Goal: Transaction & Acquisition: Obtain resource

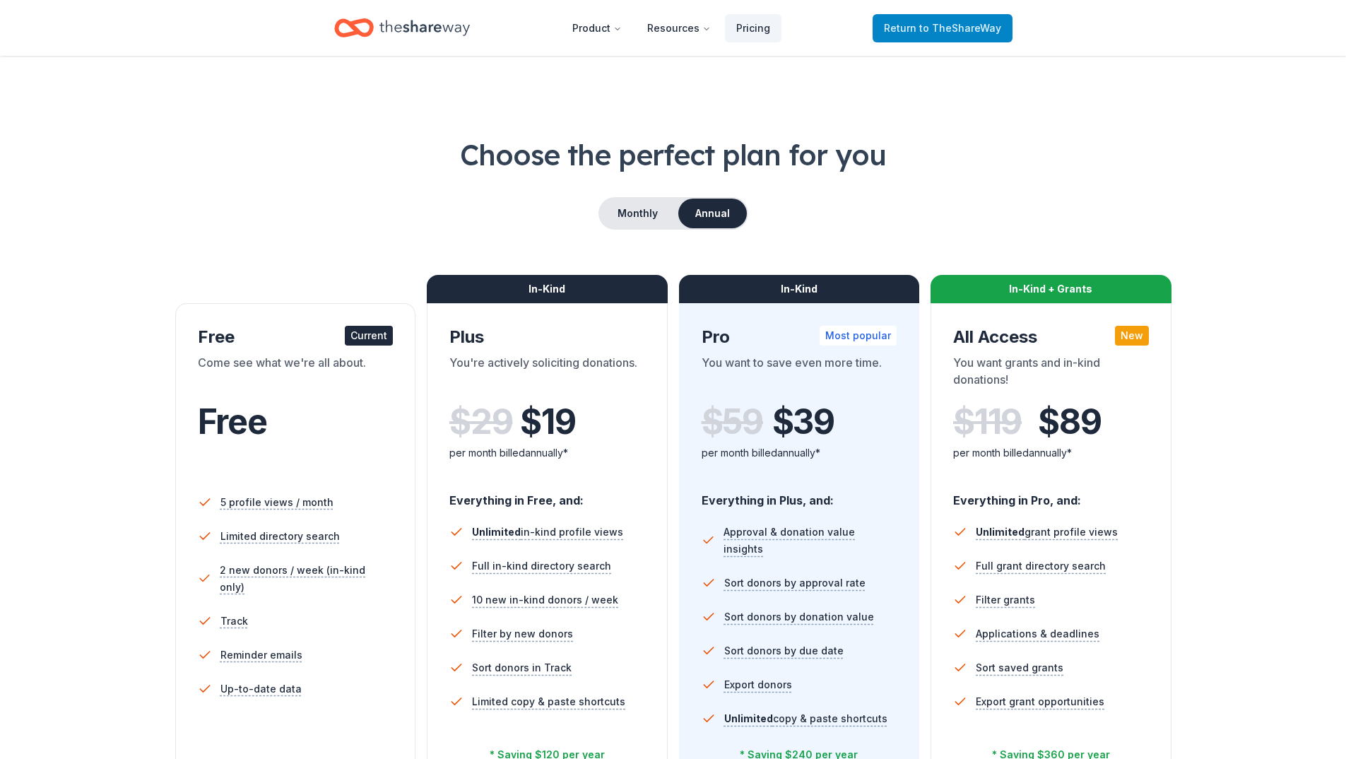
click at [969, 30] on span "to TheShareWay" at bounding box center [960, 28] width 82 height 12
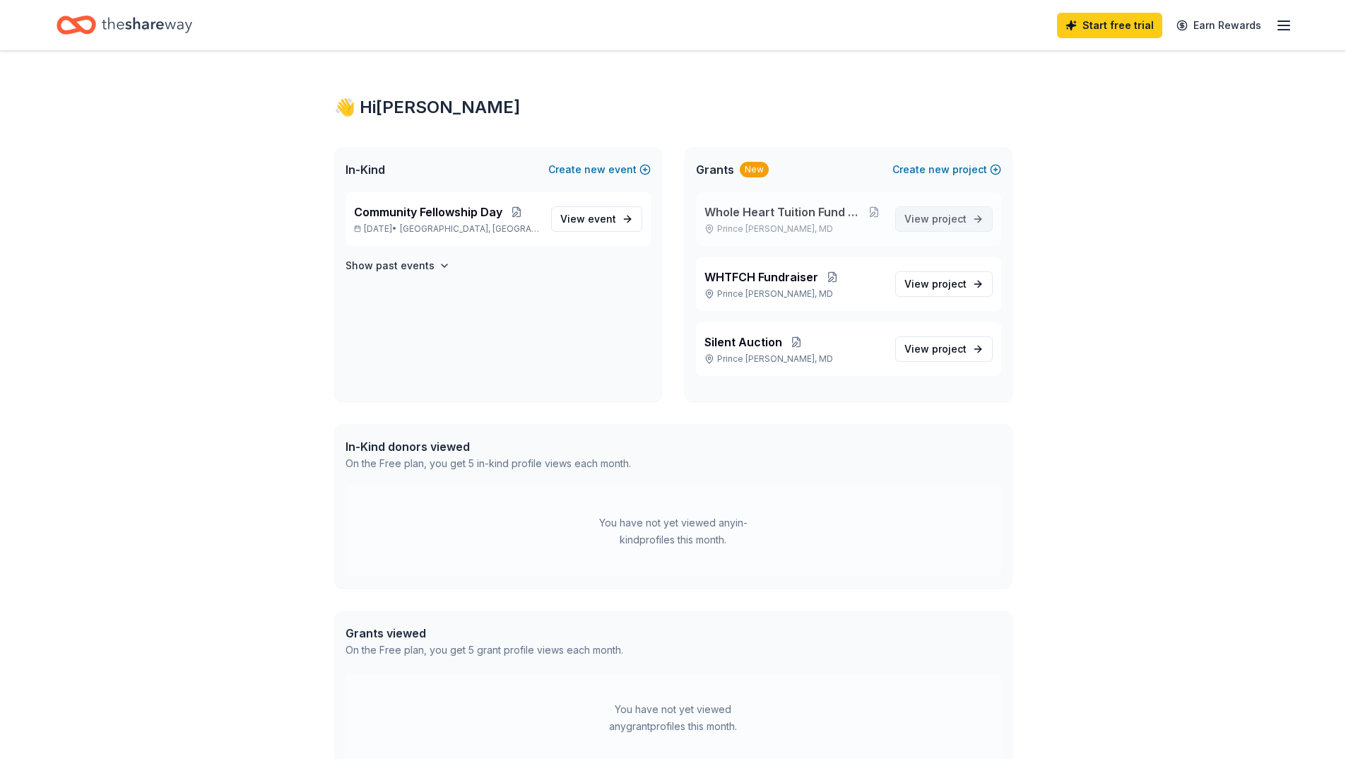
click at [953, 223] on span "project" at bounding box center [949, 219] width 35 height 12
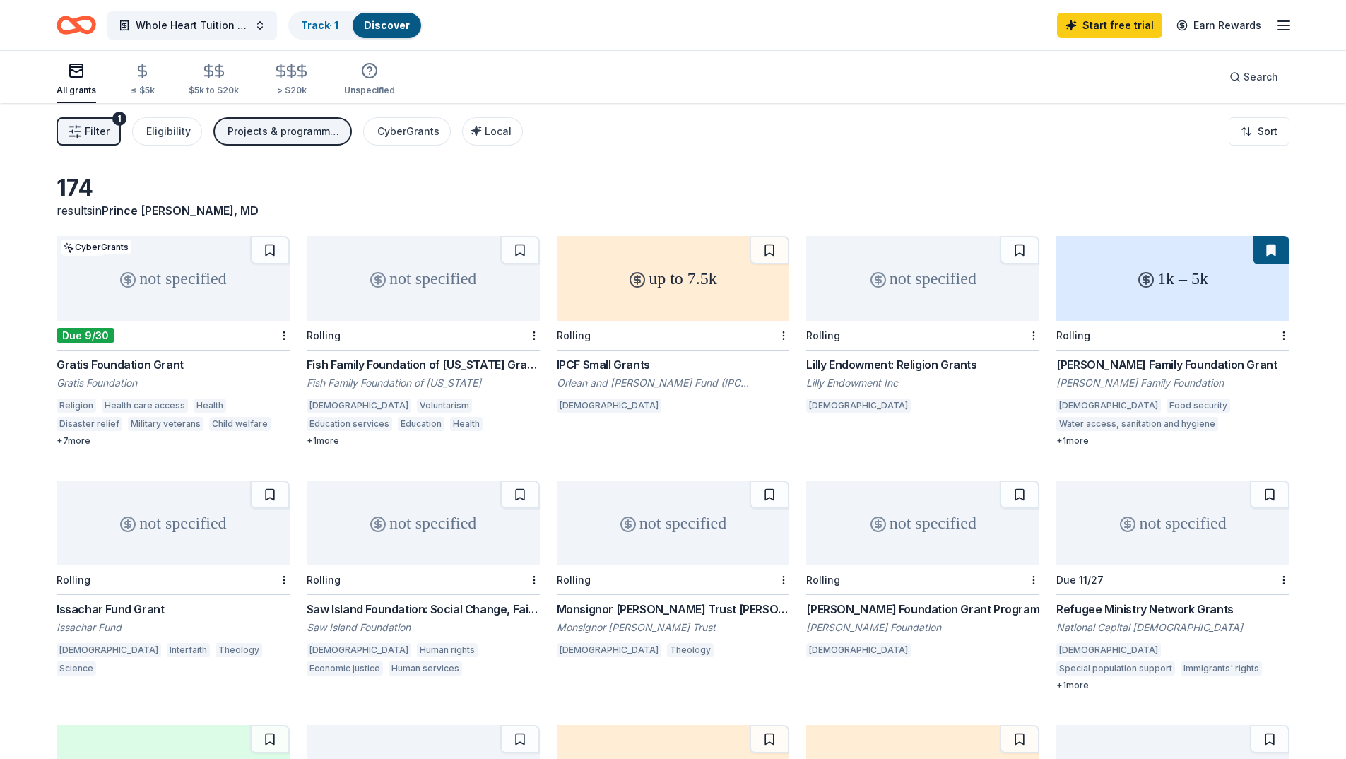
click at [105, 125] on span "Filter" at bounding box center [97, 131] width 25 height 17
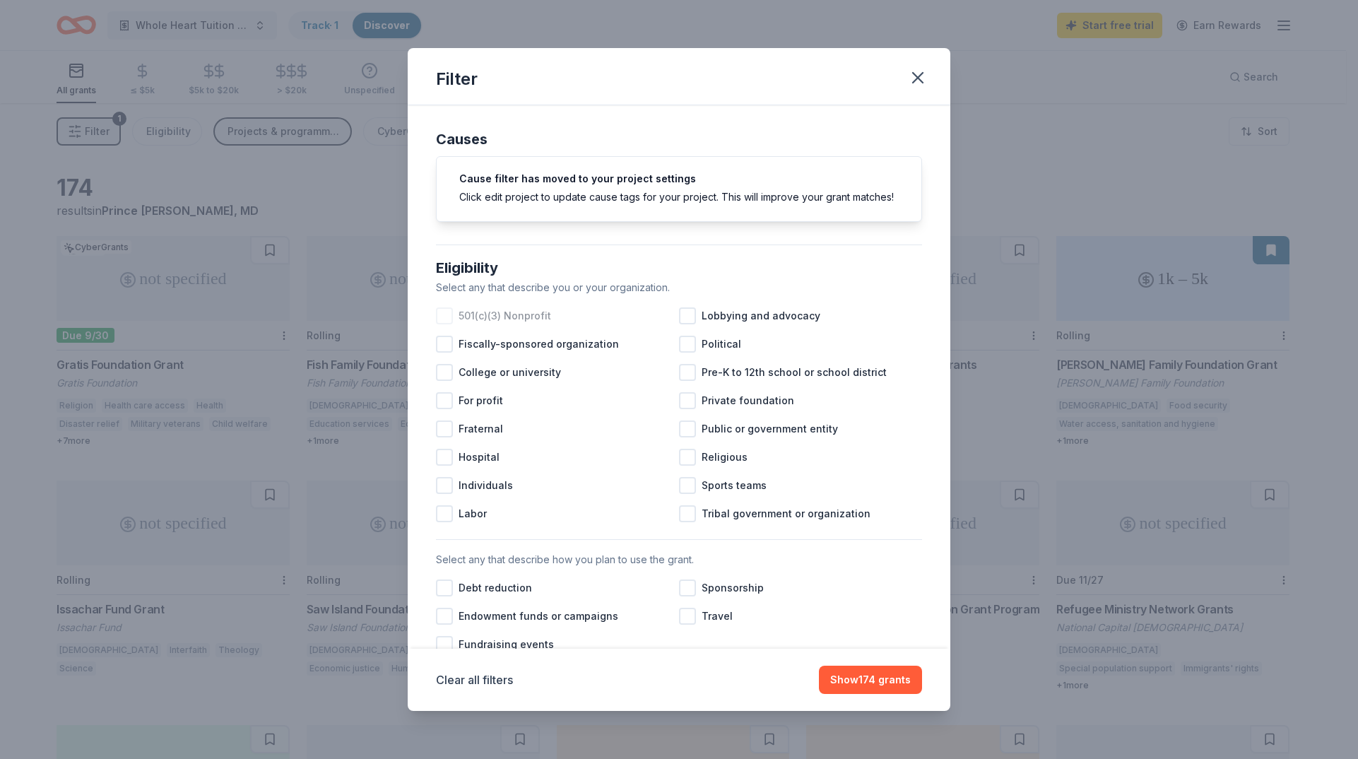
click at [449, 324] on div at bounding box center [444, 315] width 17 height 17
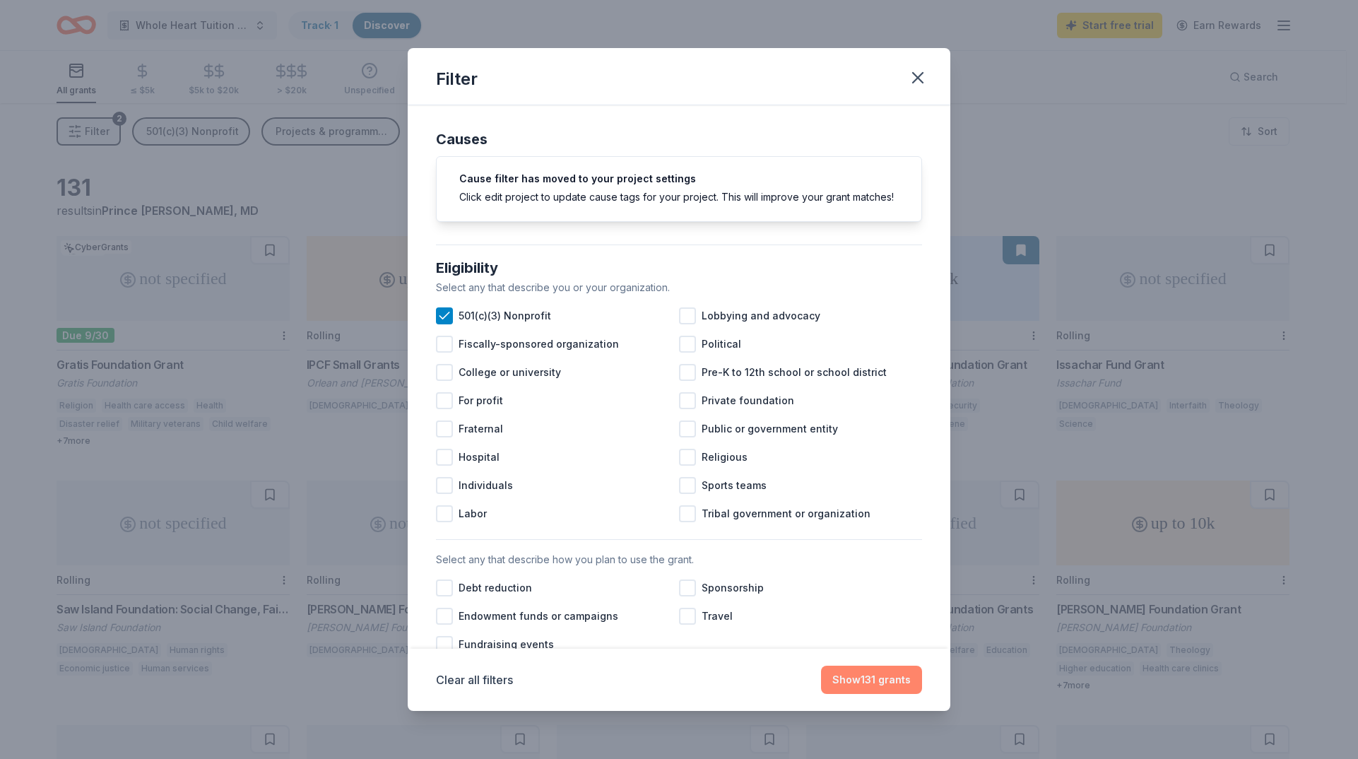
click at [852, 686] on button "Show 131 grants" at bounding box center [871, 680] width 101 height 28
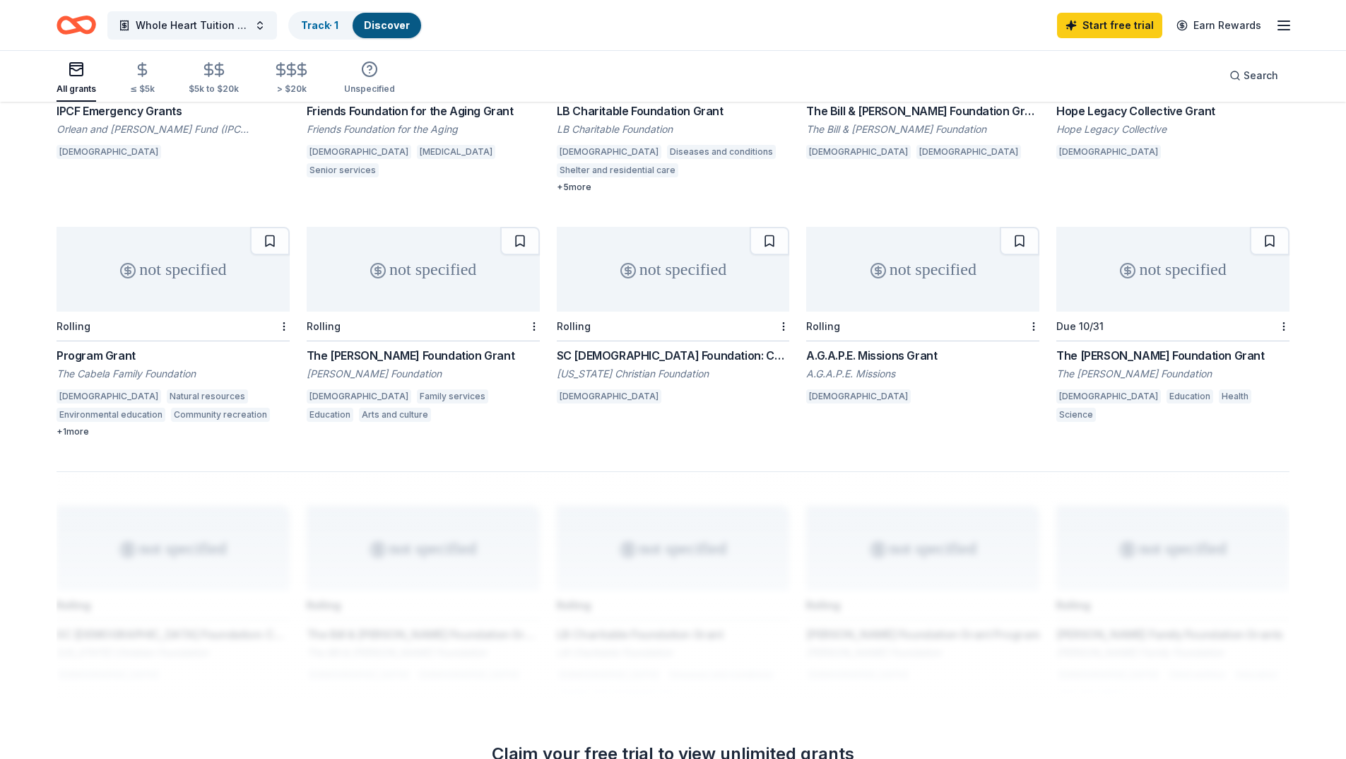
scroll to position [707, 0]
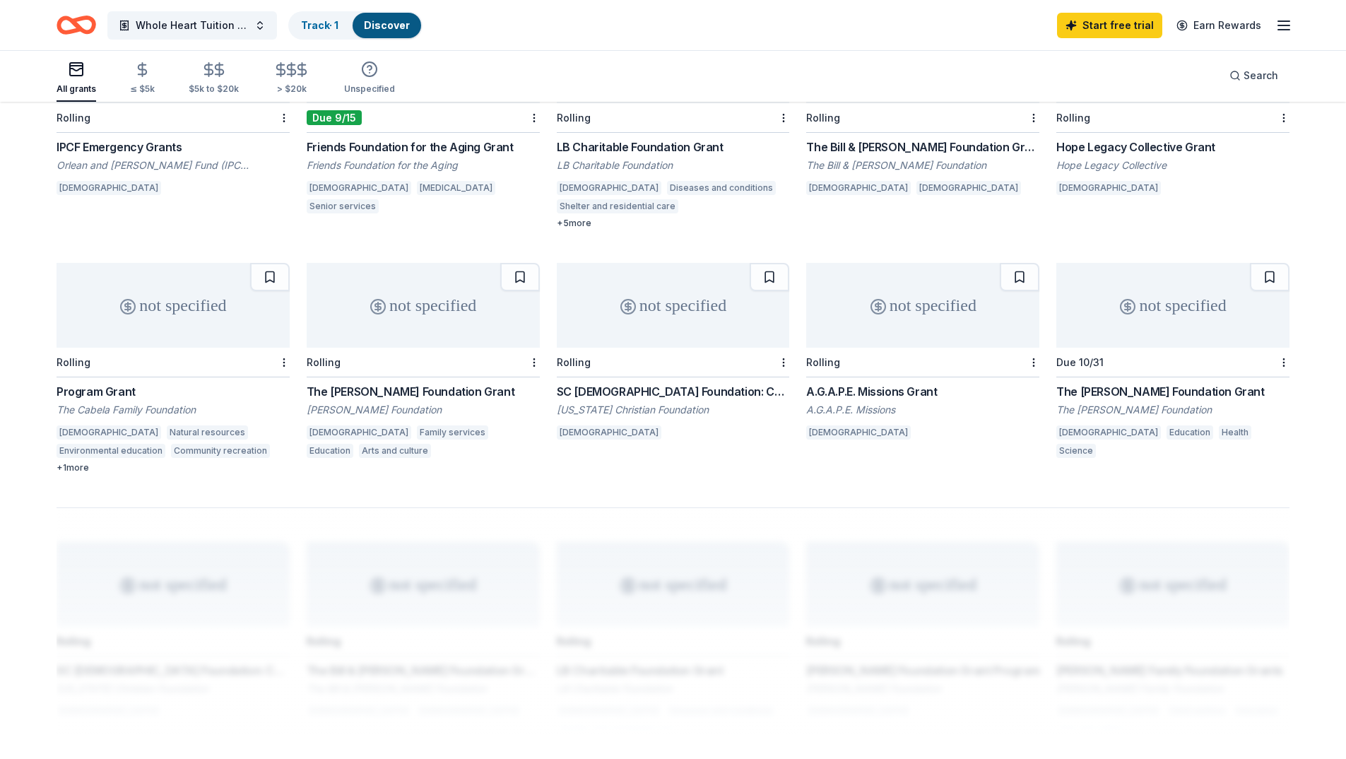
click at [423, 390] on div "The [PERSON_NAME] Foundation Grant" at bounding box center [423, 391] width 233 height 17
click at [411, 160] on div "Friends Foundation for the Aging" at bounding box center [423, 165] width 233 height 14
click at [965, 151] on div "The Bill & Ann Templeton Foundation Grant" at bounding box center [922, 147] width 233 height 17
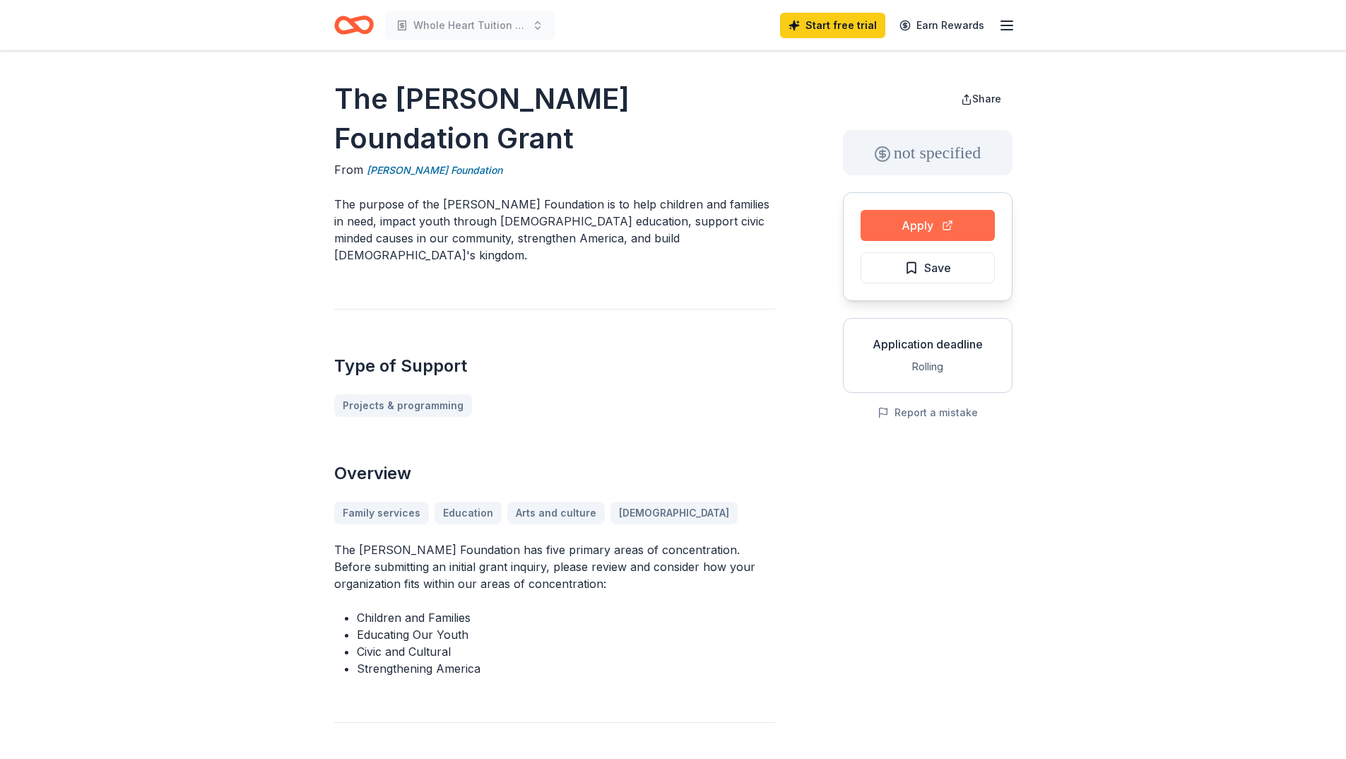
click at [936, 231] on button "Apply" at bounding box center [928, 225] width 134 height 31
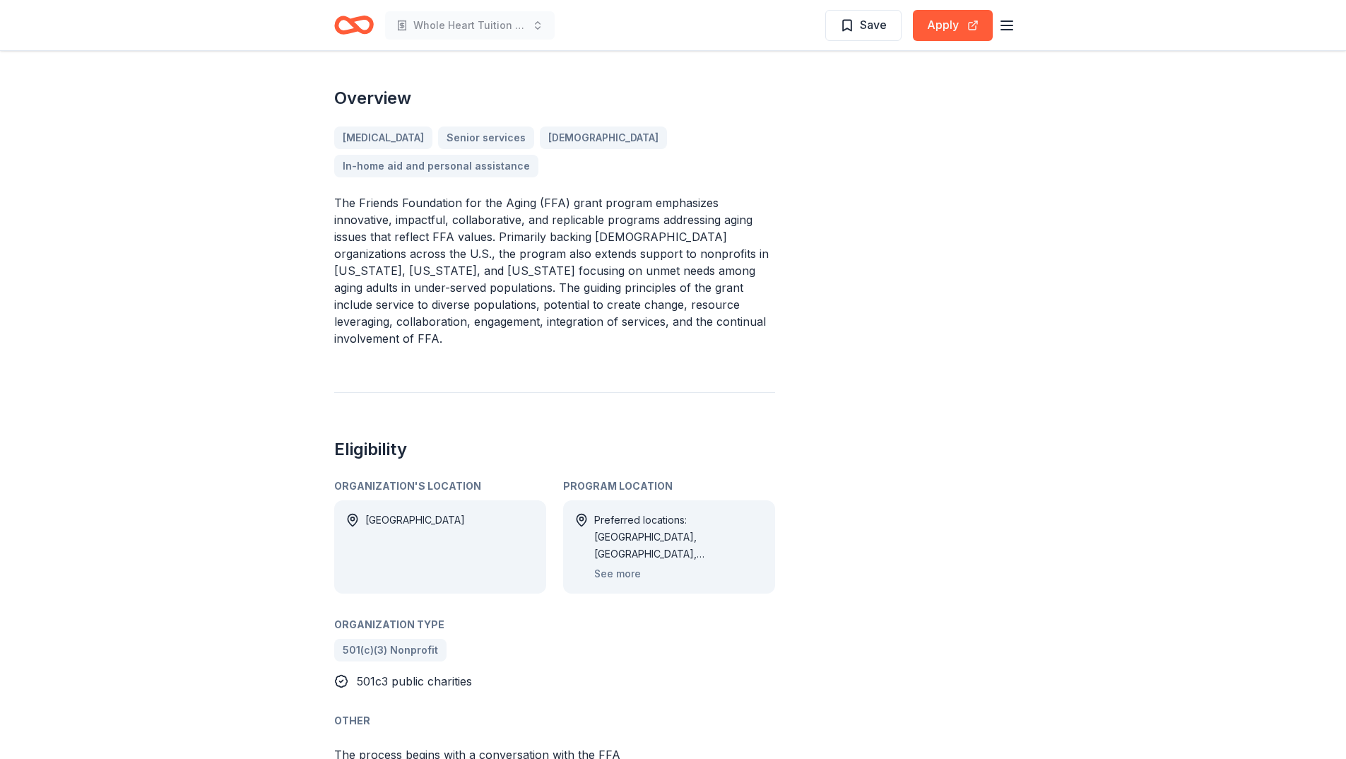
scroll to position [386, 0]
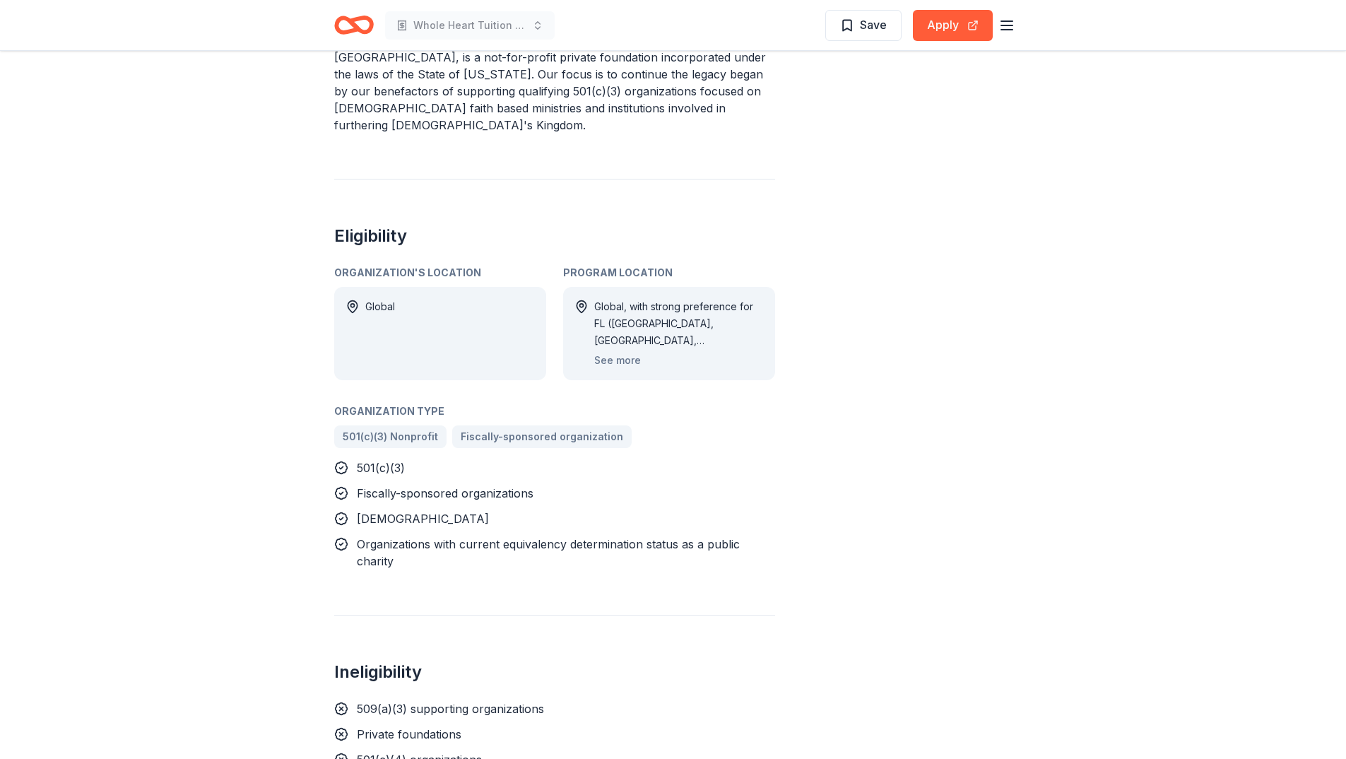
scroll to position [495, 0]
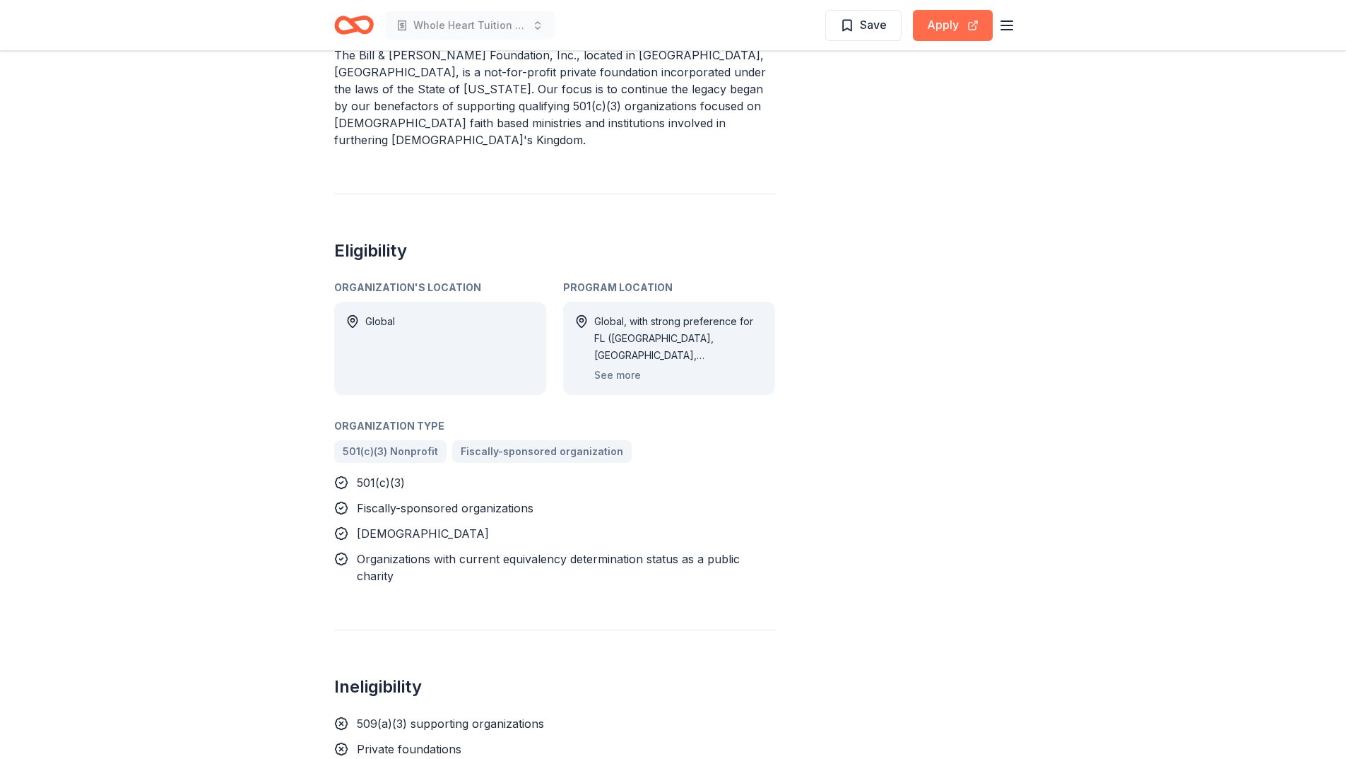
click at [944, 26] on button "Apply" at bounding box center [953, 25] width 80 height 31
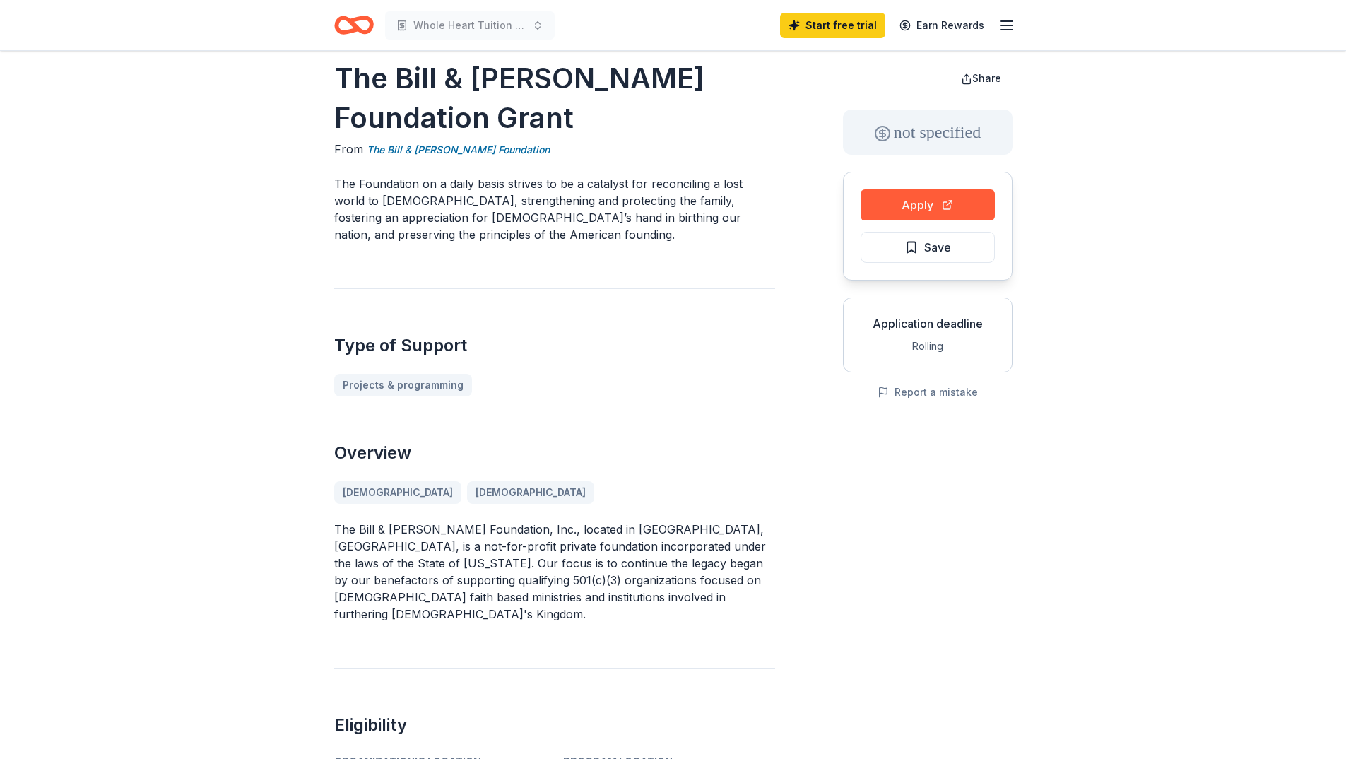
scroll to position [0, 0]
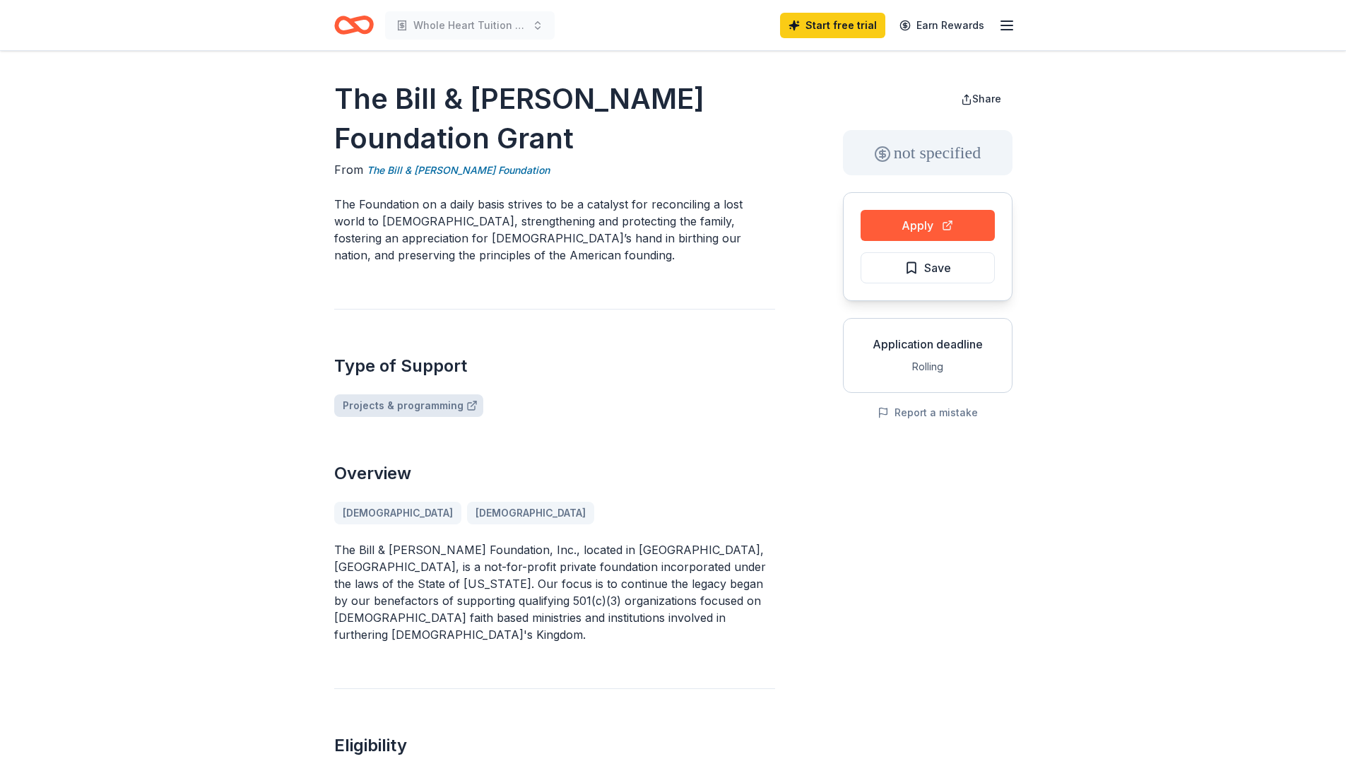
click at [430, 401] on link "Projects & programming" at bounding box center [408, 405] width 149 height 23
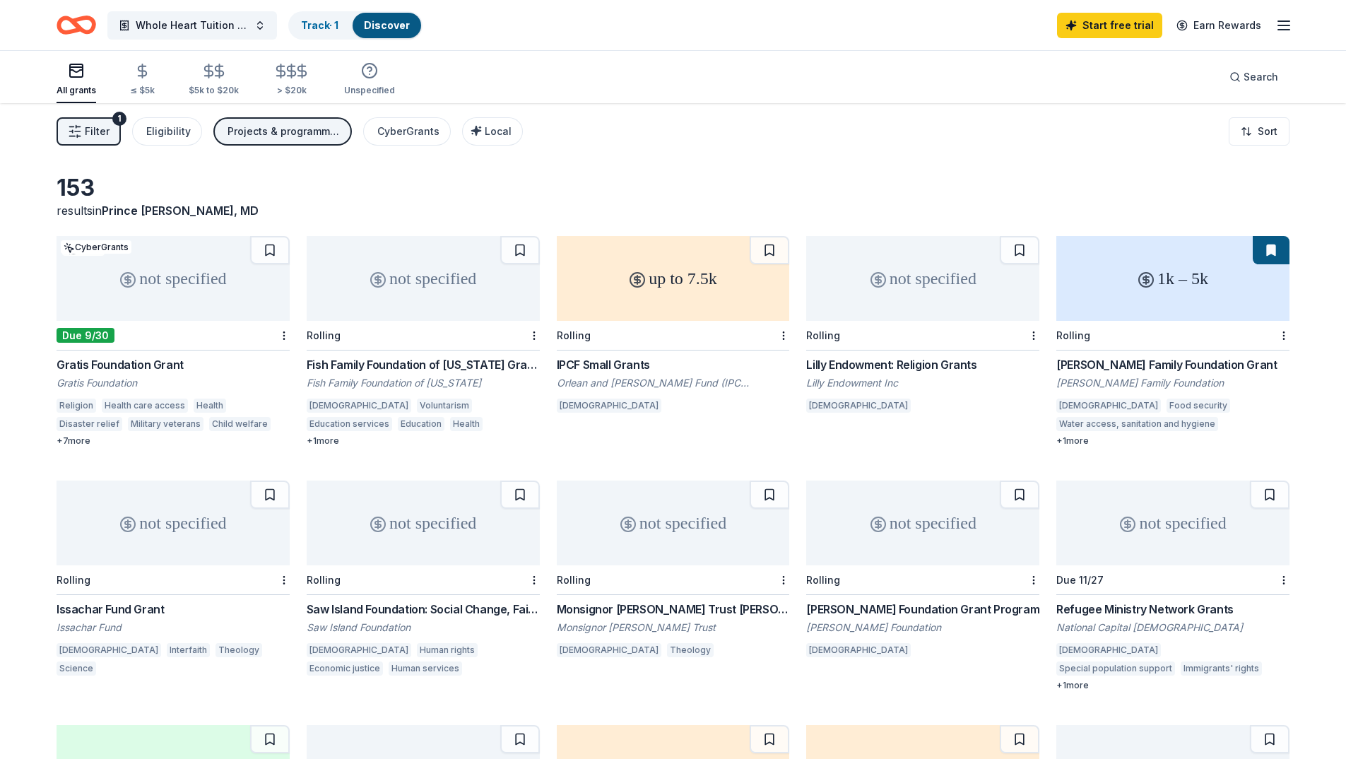
click at [867, 359] on div "Lilly Endowment: Religion Grants" at bounding box center [922, 364] width 233 height 17
